Goal: Task Accomplishment & Management: Manage account settings

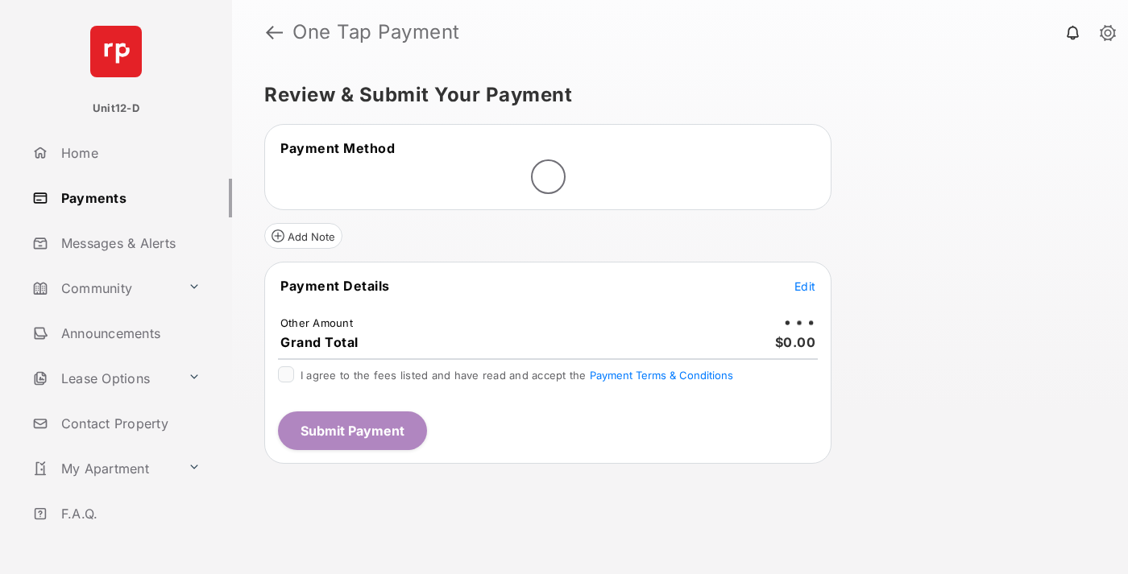
click at [805, 286] on span "Edit" at bounding box center [804, 287] width 21 height 14
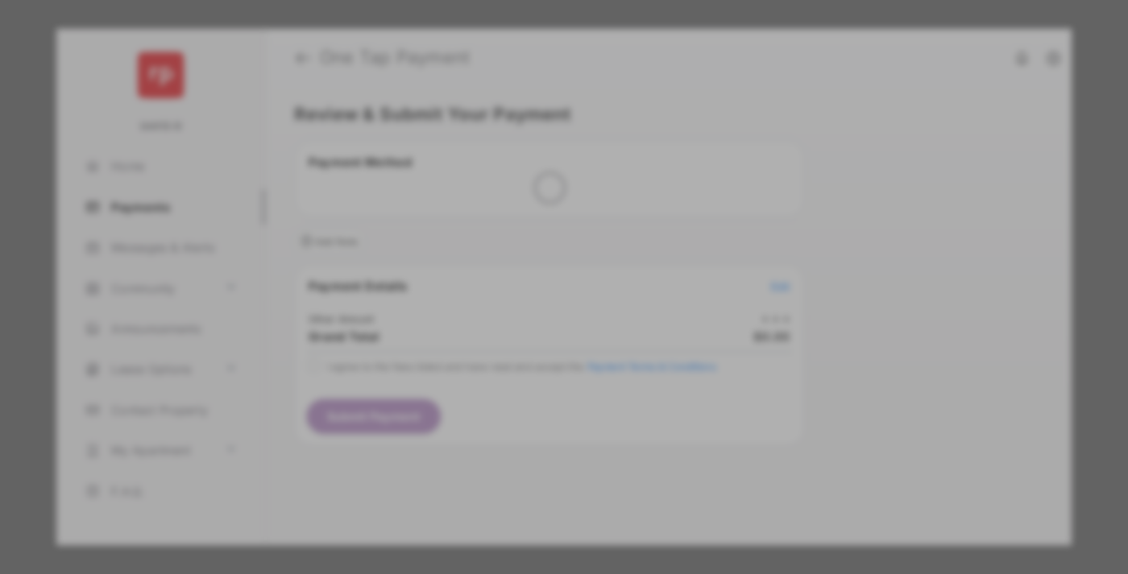
click at [534, 261] on div "Other Amount" at bounding box center [534, 272] width 261 height 27
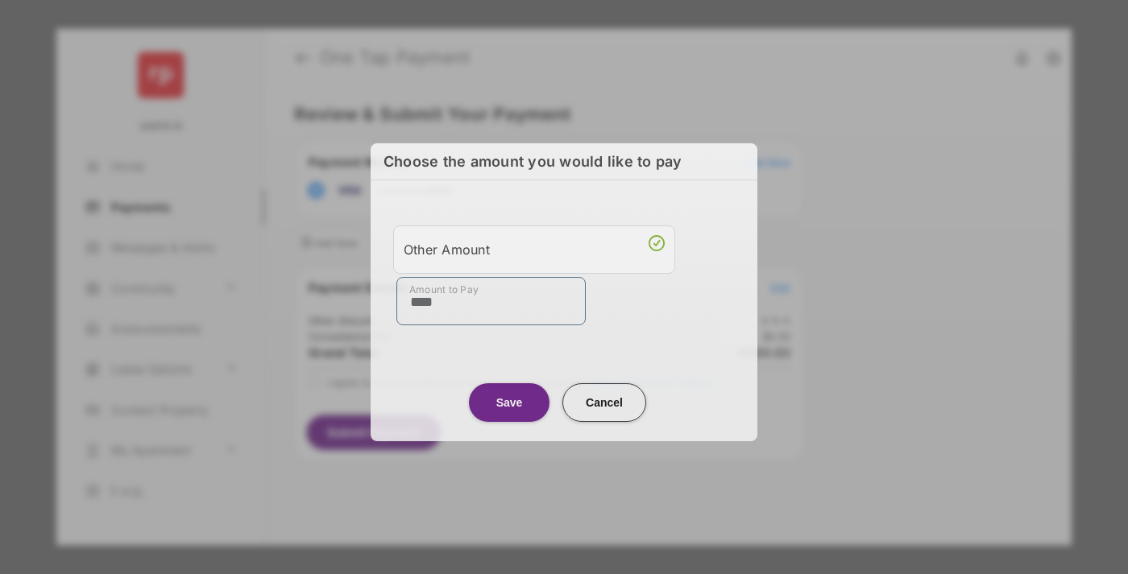
type input "****"
click at [509, 400] on button "Save" at bounding box center [509, 402] width 81 height 39
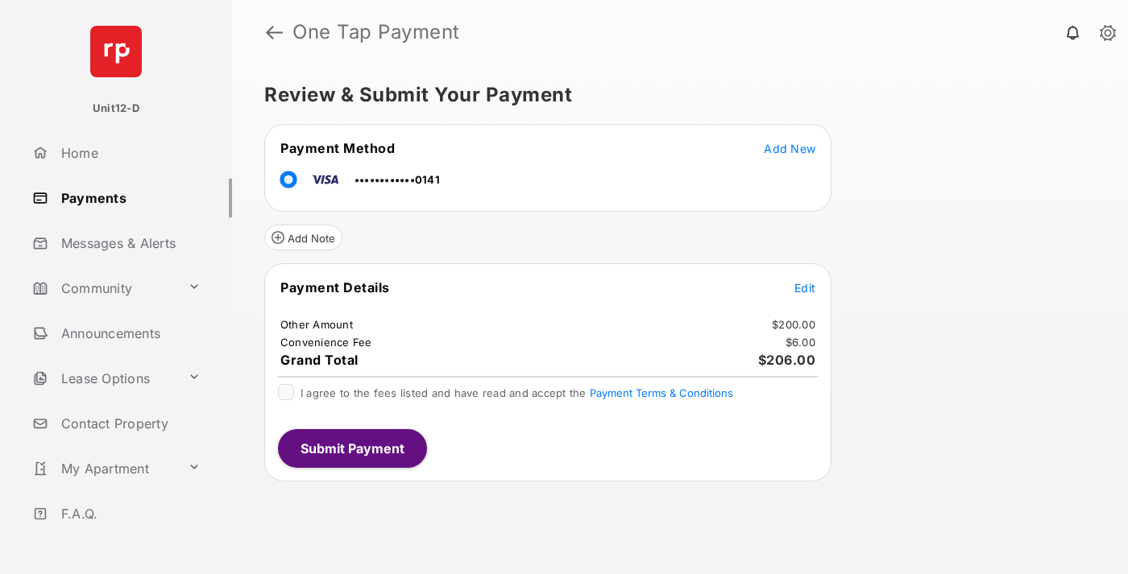
click at [805, 288] on span "Edit" at bounding box center [804, 288] width 21 height 14
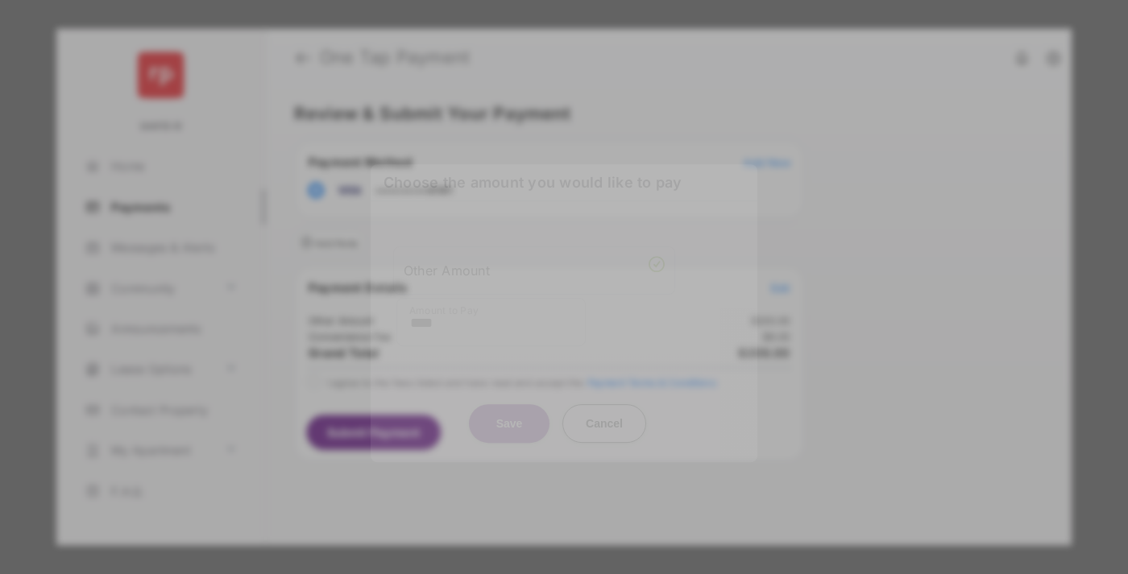
click at [509, 420] on button "Save" at bounding box center [509, 423] width 81 height 39
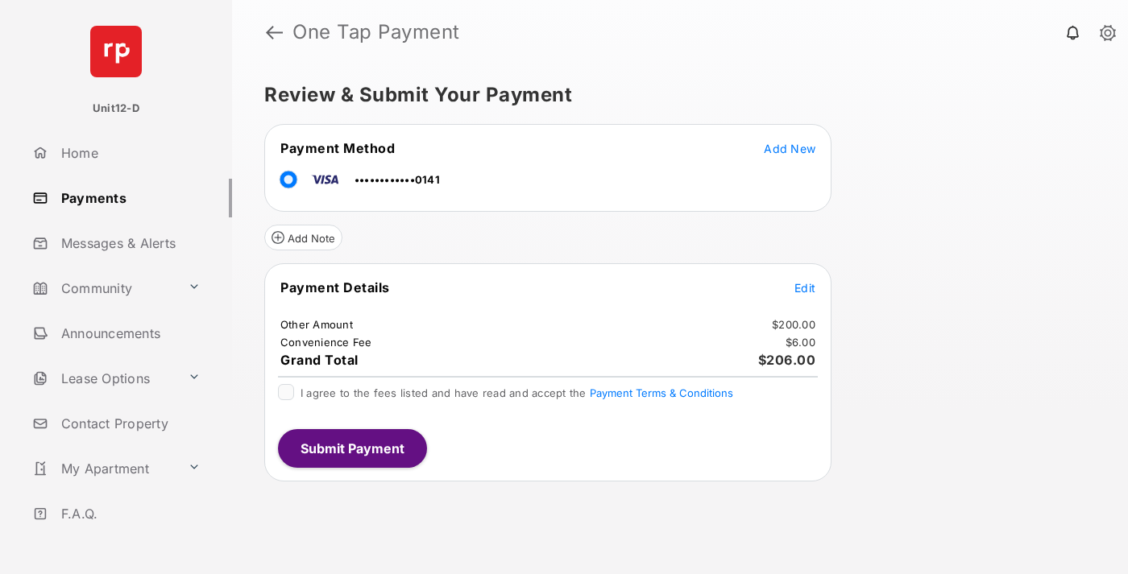
click at [351, 448] on button "Submit Payment" at bounding box center [352, 448] width 149 height 39
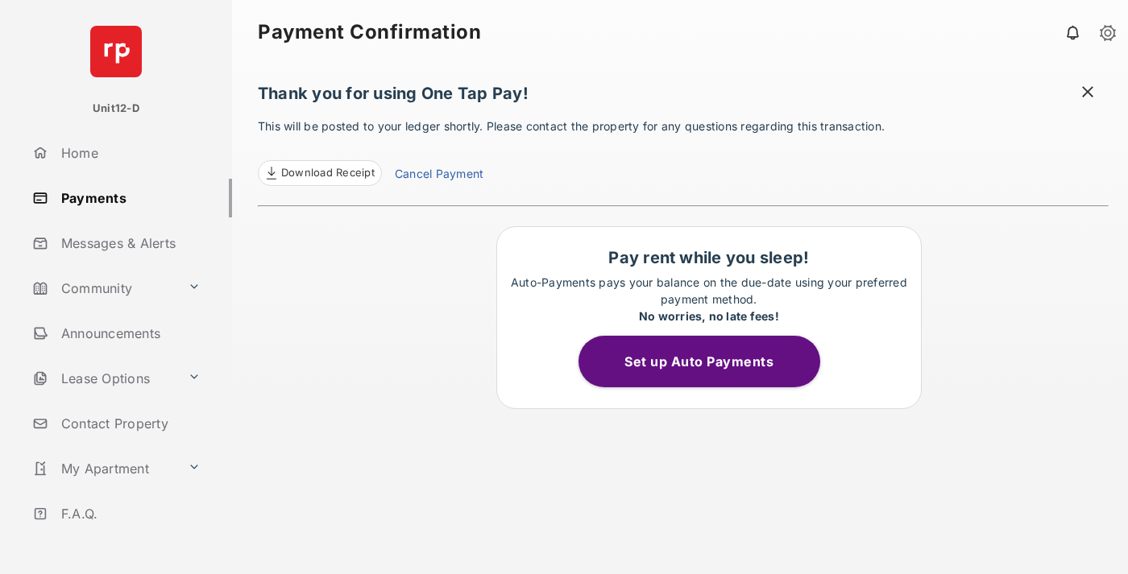
click at [708, 362] on button "Set up Auto Payments" at bounding box center [699, 362] width 242 height 52
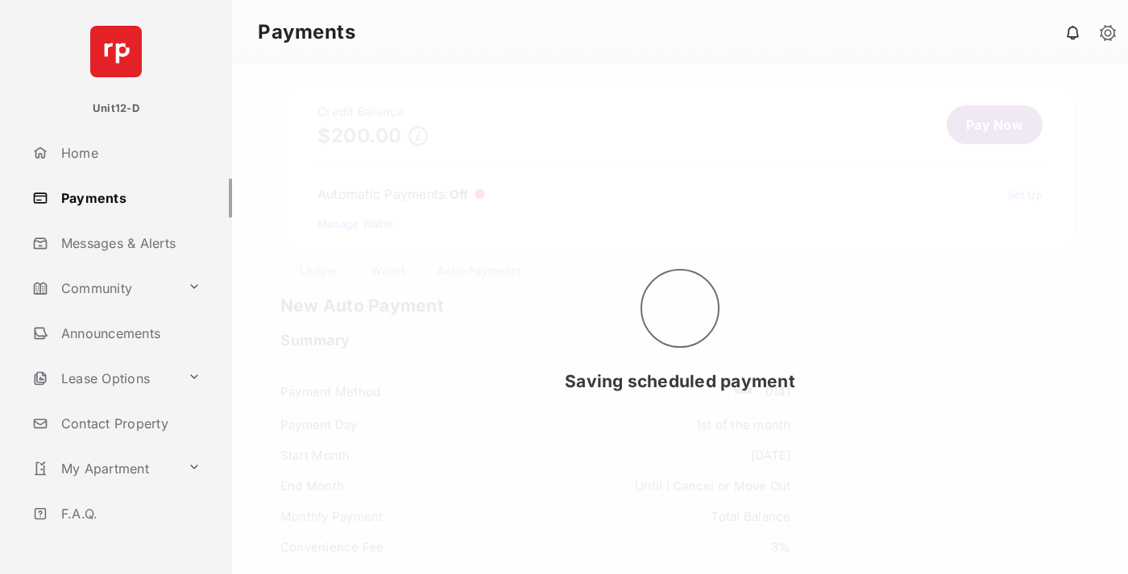
scroll to position [139, 0]
